Goal: Task Accomplishment & Management: Use online tool/utility

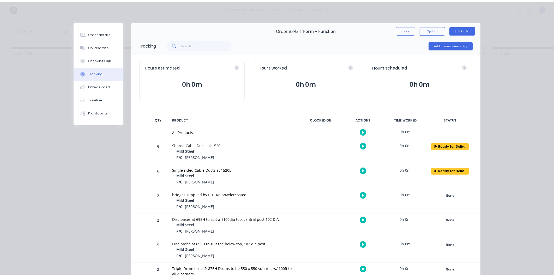
scroll to position [0, 370]
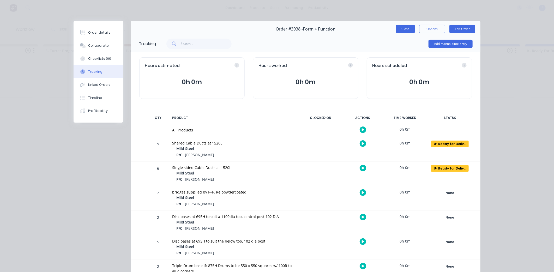
click at [406, 31] on button "Close" at bounding box center [405, 29] width 19 height 8
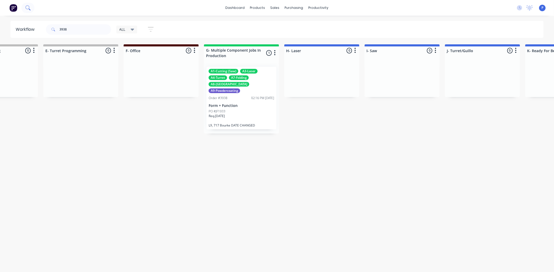
click at [28, 8] on icon at bounding box center [27, 7] width 5 height 5
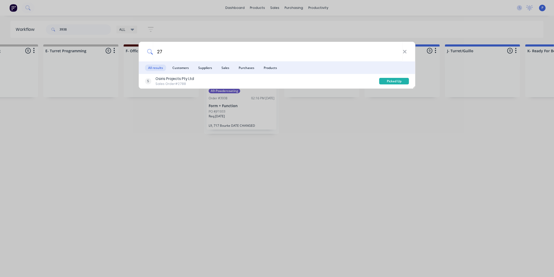
type input "2"
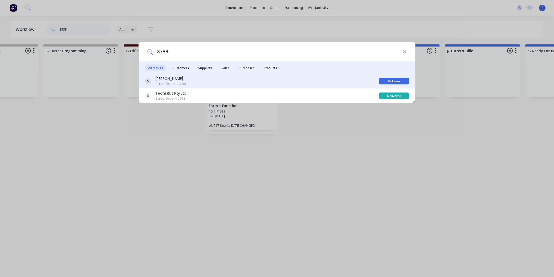
type input "3788"
click at [160, 77] on div "[PERSON_NAME]" at bounding box center [170, 78] width 31 height 5
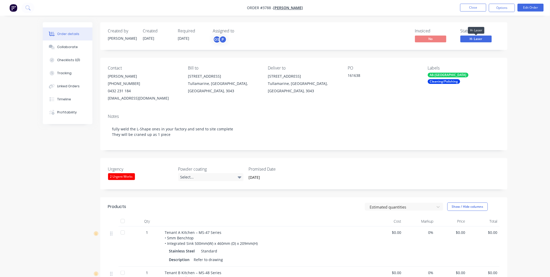
click at [474, 39] on span "H- Laser" at bounding box center [475, 38] width 31 height 7
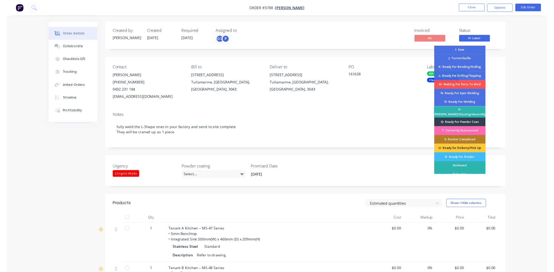
scroll to position [79, 0]
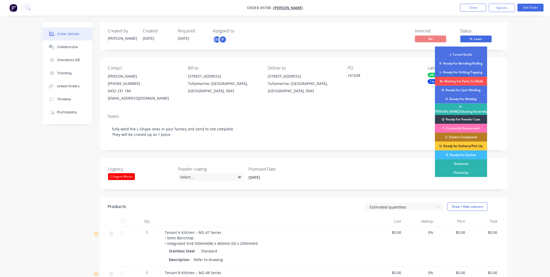
click at [464, 154] on div "R- Ready For Docket" at bounding box center [461, 154] width 52 height 9
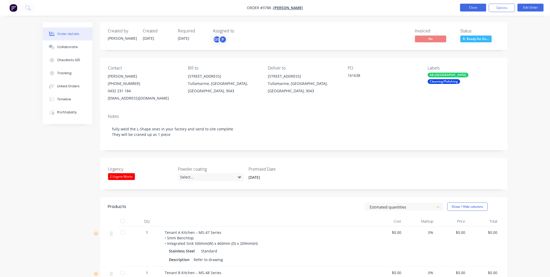
click at [478, 6] on button "Close" at bounding box center [473, 8] width 26 height 8
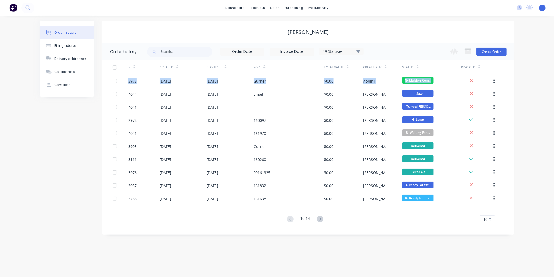
drag, startPoint x: 547, startPoint y: 86, endPoint x: 546, endPoint y: 49, distance: 37.1
click at [546, 49] on div "Order history Billing address Delivery addresses Collaborate Contacts [PERSON_N…" at bounding box center [277, 146] width 554 height 261
drag, startPoint x: 546, startPoint y: 49, endPoint x: 544, endPoint y: 56, distance: 7.0
click at [544, 56] on div "Order history Billing address Delivery addresses Collaborate Contacts [PERSON_N…" at bounding box center [277, 146] width 554 height 261
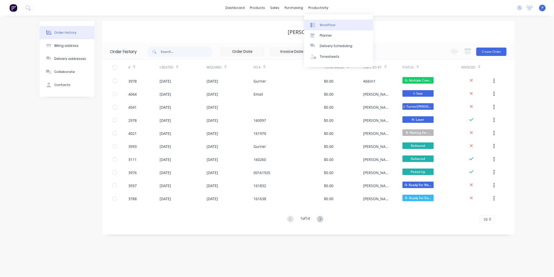
click at [323, 24] on div "Workflow" at bounding box center [328, 25] width 16 height 5
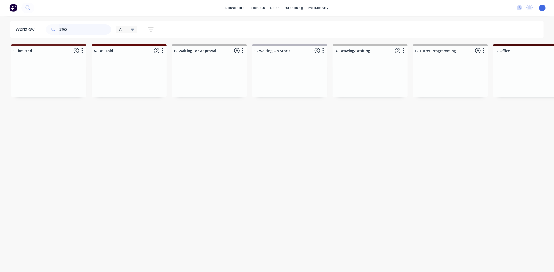
click at [84, 27] on input "3965" at bounding box center [85, 29] width 52 height 10
click at [67, 29] on input "39653880" at bounding box center [85, 29] width 52 height 10
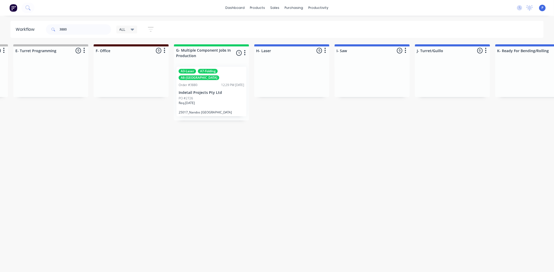
drag, startPoint x: 260, startPoint y: 125, endPoint x: 300, endPoint y: 128, distance: 40.5
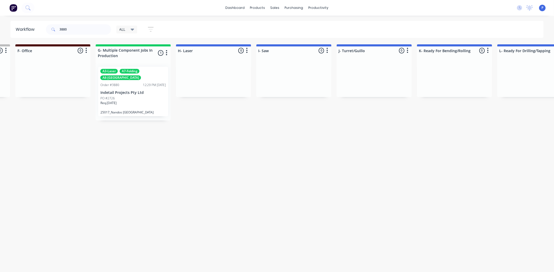
click at [147, 91] on p "Indetail Projects Pty Ltd" at bounding box center [133, 93] width 66 height 4
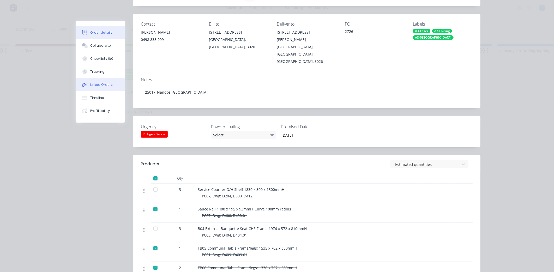
scroll to position [57, 0]
click at [91, 68] on button "Tracking" at bounding box center [101, 71] width 50 height 13
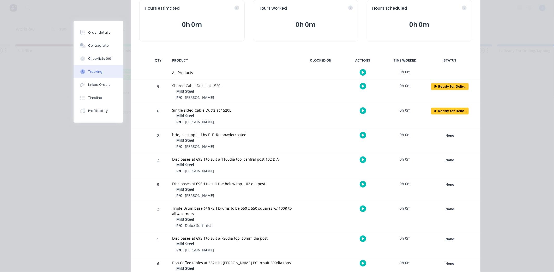
scroll to position [0, 0]
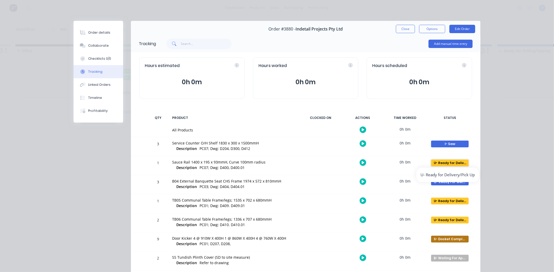
click at [458, 164] on div "U- Ready for Delivery/Pick Up" at bounding box center [450, 163] width 38 height 7
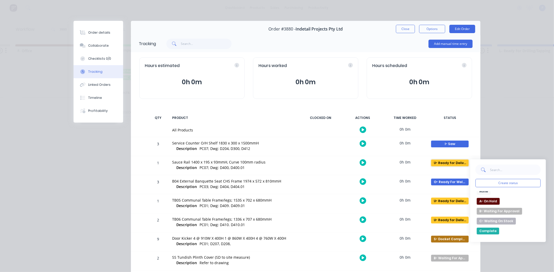
scroll to position [10, 0]
click at [492, 224] on button "Complete" at bounding box center [488, 224] width 22 height 7
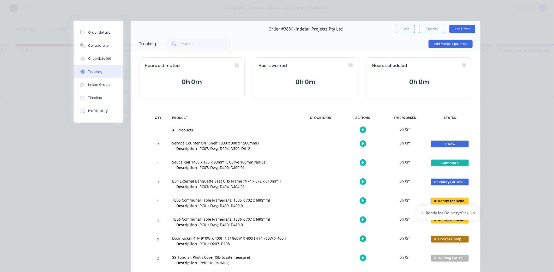
click at [455, 200] on div "U- Ready for Delivery/Pick Up" at bounding box center [450, 201] width 38 height 7
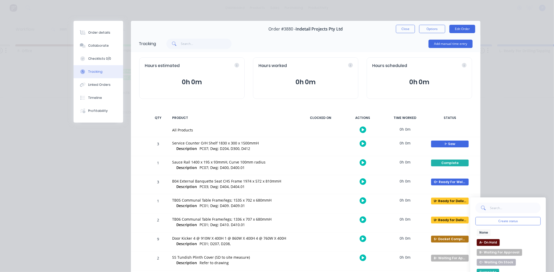
click at [493, 272] on button "Complete" at bounding box center [488, 272] width 22 height 7
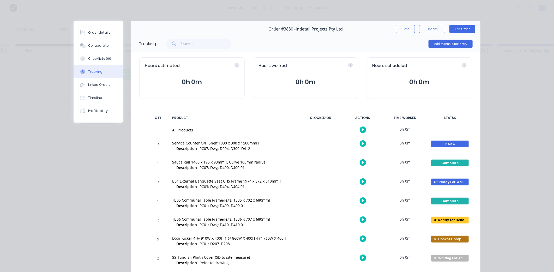
drag, startPoint x: 499, startPoint y: 190, endPoint x: 443, endPoint y: 194, distance: 56.0
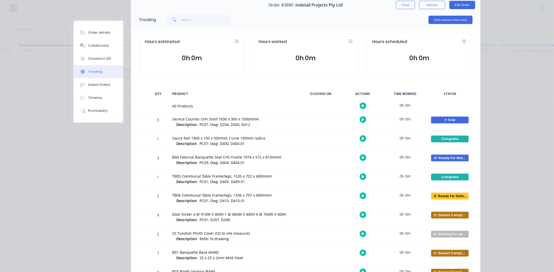
scroll to position [77, 0]
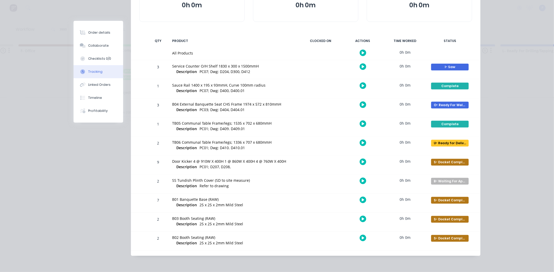
drag, startPoint x: 442, startPoint y: 196, endPoint x: 441, endPoint y: 235, distance: 39.1
click at [450, 143] on div "U- Ready for Delivery/Pick Up" at bounding box center [450, 143] width 38 height 7
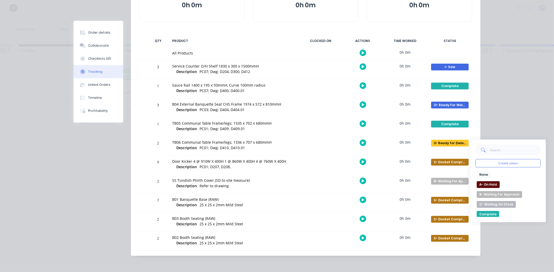
click at [488, 217] on div "Create status None edit A- On Hold B- Waiting For Approval C- Waiting On Stock …" at bounding box center [508, 181] width 76 height 83
click at [488, 213] on button "Complete" at bounding box center [488, 214] width 22 height 7
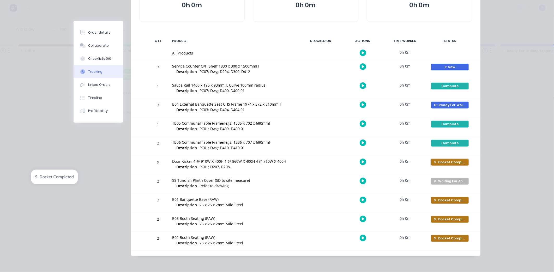
click at [445, 164] on div "S- Docket Completed" at bounding box center [450, 162] width 38 height 7
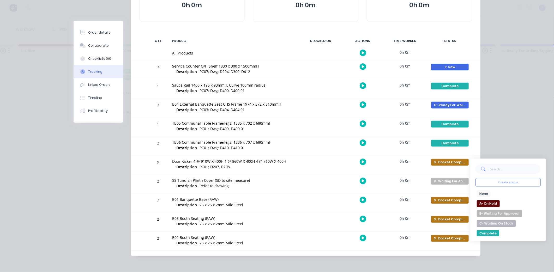
click at [487, 233] on button "Complete" at bounding box center [488, 233] width 22 height 7
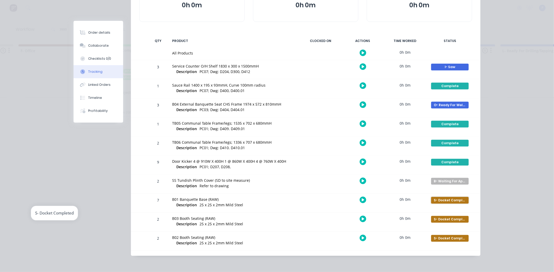
click at [445, 200] on div "S- Docket Completed" at bounding box center [450, 200] width 38 height 7
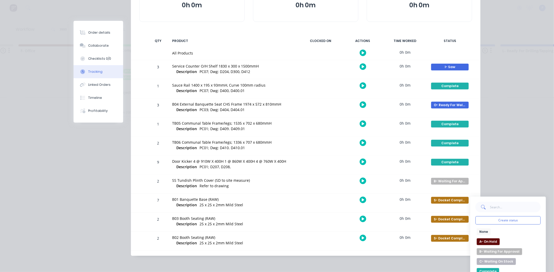
click at [482, 269] on button "Complete" at bounding box center [488, 271] width 22 height 7
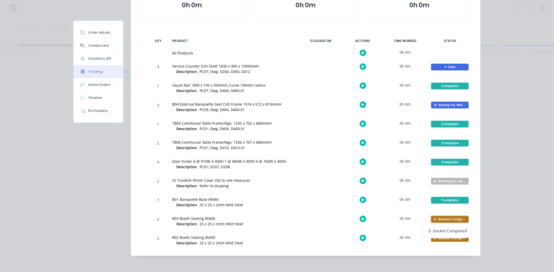
click at [458, 217] on div "S- Docket Completed" at bounding box center [450, 219] width 38 height 7
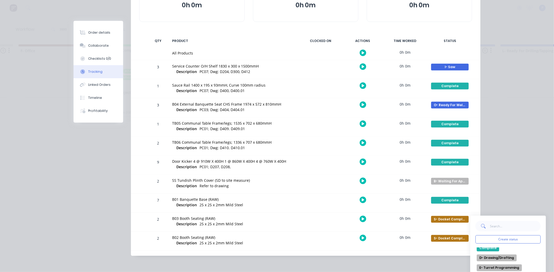
scroll to position [34, 0]
click at [488, 254] on button "Complete" at bounding box center [488, 256] width 22 height 7
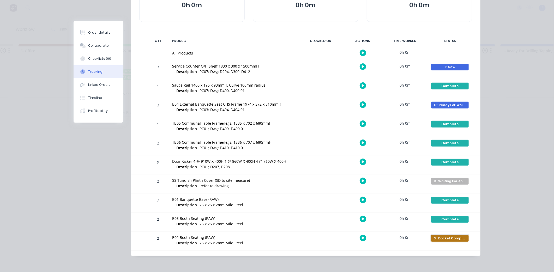
click at [462, 239] on div "S- Docket Completed" at bounding box center [450, 238] width 38 height 7
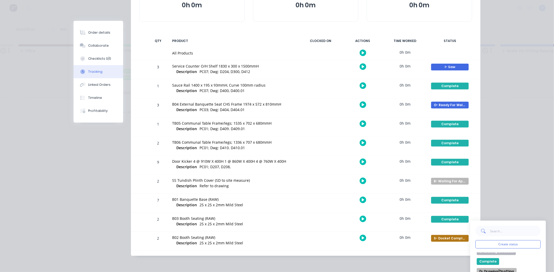
click at [492, 259] on button "Complete" at bounding box center [488, 261] width 22 height 7
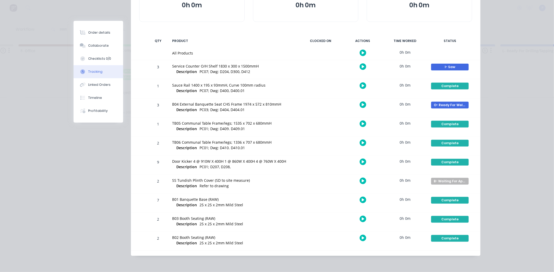
drag, startPoint x: 407, startPoint y: 172, endPoint x: 406, endPoint y: 193, distance: 21.7
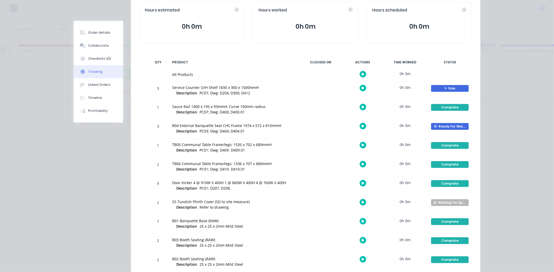
scroll to position [0, 0]
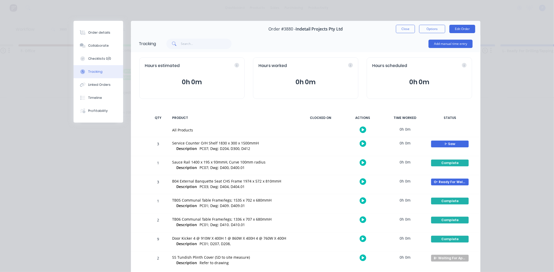
drag, startPoint x: 378, startPoint y: 96, endPoint x: 376, endPoint y: 37, distance: 59.0
click at [401, 32] on button "Close" at bounding box center [405, 29] width 19 height 8
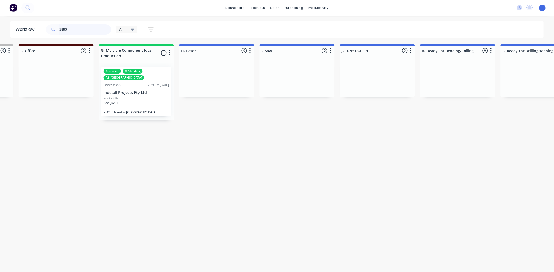
click at [100, 29] on input "3880" at bounding box center [85, 29] width 52 height 10
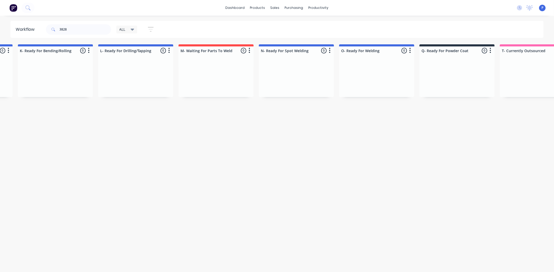
drag, startPoint x: 99, startPoint y: 141, endPoint x: 169, endPoint y: 148, distance: 69.5
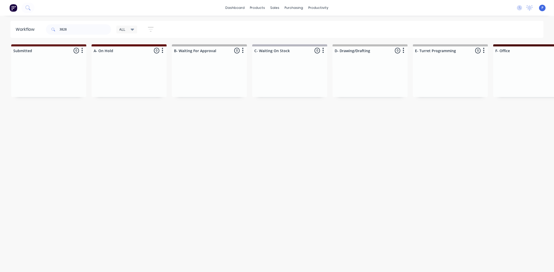
drag, startPoint x: 169, startPoint y: 148, endPoint x: 121, endPoint y: 153, distance: 48.3
click at [68, 29] on input "3828" at bounding box center [85, 29] width 52 height 10
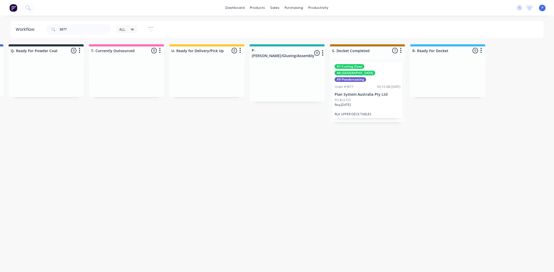
scroll to position [0, 1299]
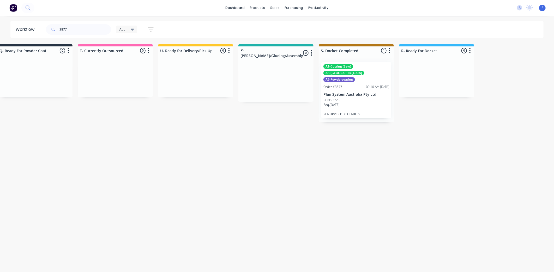
drag, startPoint x: 143, startPoint y: 112, endPoint x: 181, endPoint y: 120, distance: 39.1
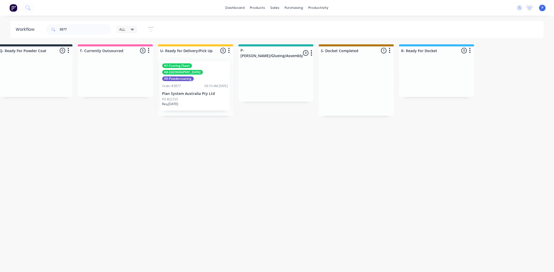
drag, startPoint x: 359, startPoint y: 85, endPoint x: 194, endPoint y: 83, distance: 165.1
click at [193, 83] on div "A1-Cutting (Saw) A8-Welding A9-Powdercoating Order #3877 09:10 AM [DATE] Plan S…" at bounding box center [196, 90] width 70 height 56
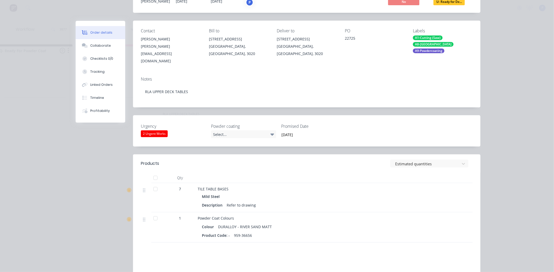
scroll to position [54, 0]
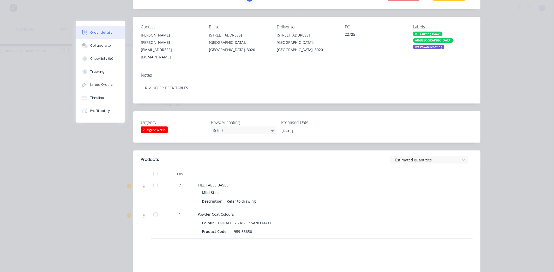
click at [153, 180] on div at bounding box center [155, 185] width 10 height 10
click at [100, 73] on div "Tracking" at bounding box center [97, 71] width 14 height 5
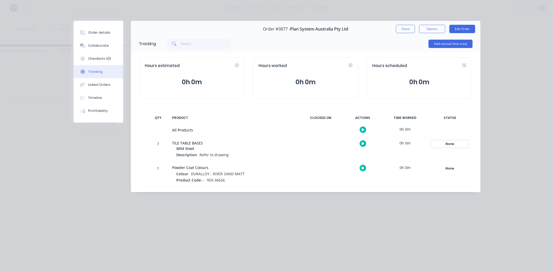
click at [458, 144] on div "None" at bounding box center [450, 144] width 38 height 7
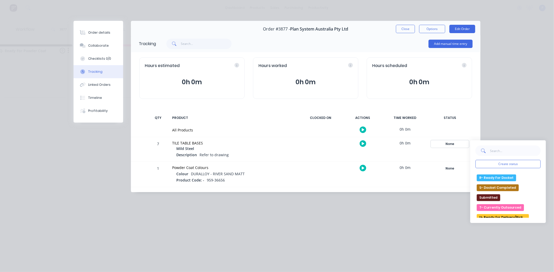
scroll to position [189, 0]
click at [497, 212] on button "U- Ready for Delivery/Pick Up" at bounding box center [503, 214] width 52 height 7
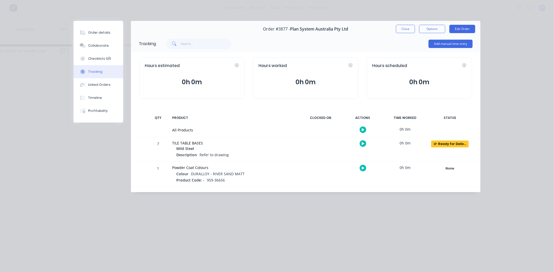
click at [415, 31] on div "Close Options Edit Order" at bounding box center [435, 29] width 79 height 8
click at [414, 31] on button "Close" at bounding box center [405, 29] width 19 height 8
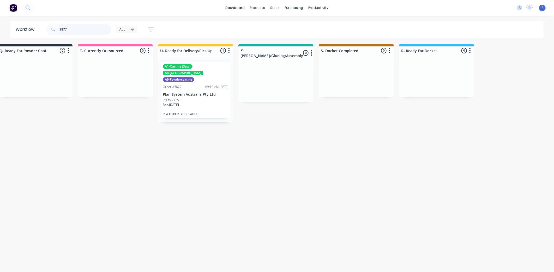
click at [68, 28] on input "3877" at bounding box center [85, 29] width 52 height 10
type input "3"
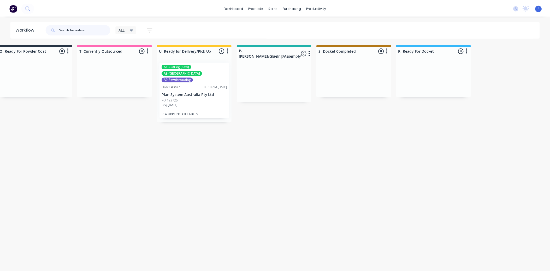
scroll to position [0, 0]
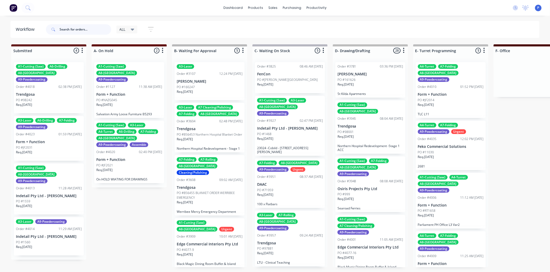
click at [88, 25] on input "text" at bounding box center [85, 29] width 52 height 10
click at [89, 27] on input "text" at bounding box center [85, 29] width 52 height 10
click at [83, 29] on input "text" at bounding box center [85, 29] width 52 height 10
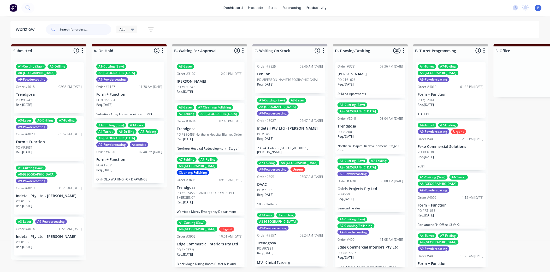
click at [74, 28] on input "text" at bounding box center [85, 29] width 52 height 10
drag, startPoint x: 64, startPoint y: 29, endPoint x: 80, endPoint y: 31, distance: 15.8
click at [80, 31] on input "text" at bounding box center [85, 29] width 52 height 10
drag, startPoint x: 84, startPoint y: 31, endPoint x: 67, endPoint y: 30, distance: 17.0
click at [63, 30] on input "text" at bounding box center [85, 29] width 52 height 10
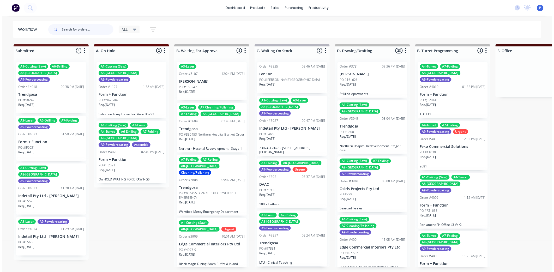
scroll to position [0, 0]
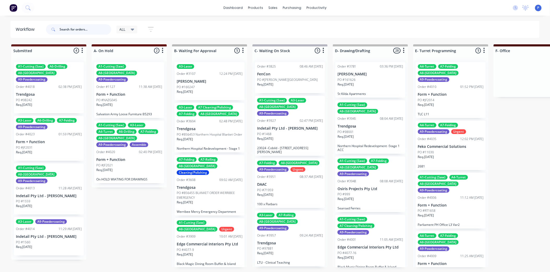
type input "0"
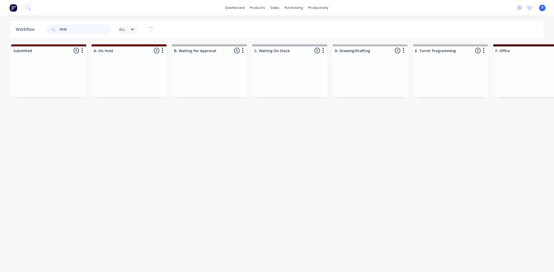
type input "3938"
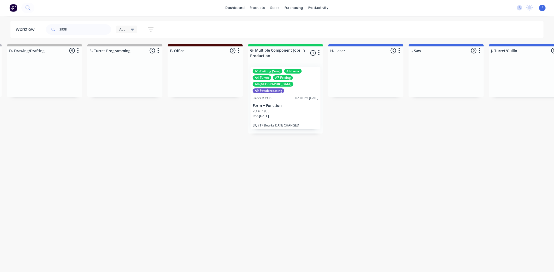
scroll to position [0, 392]
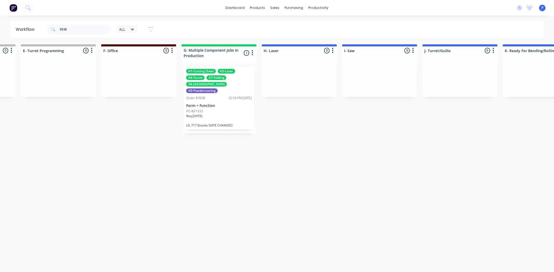
drag, startPoint x: 238, startPoint y: 160, endPoint x: 264, endPoint y: 159, distance: 26.1
click at [214, 96] on div "Order #3938 02:16 PM [DATE]" at bounding box center [219, 98] width 66 height 5
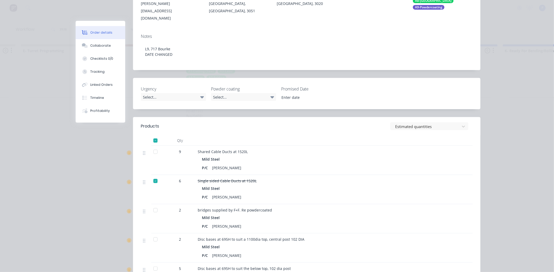
scroll to position [100, 0]
click at [152, 147] on div at bounding box center [155, 152] width 10 height 10
click at [95, 69] on div "Tracking" at bounding box center [97, 71] width 14 height 5
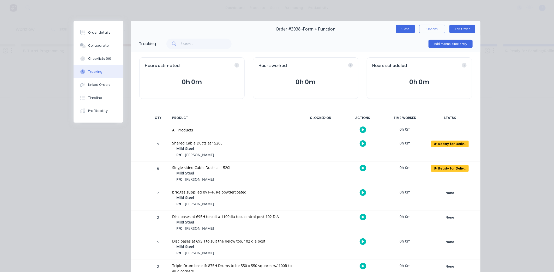
click at [398, 31] on button "Close" at bounding box center [405, 29] width 19 height 8
